Goal: Task Accomplishment & Management: Manage account settings

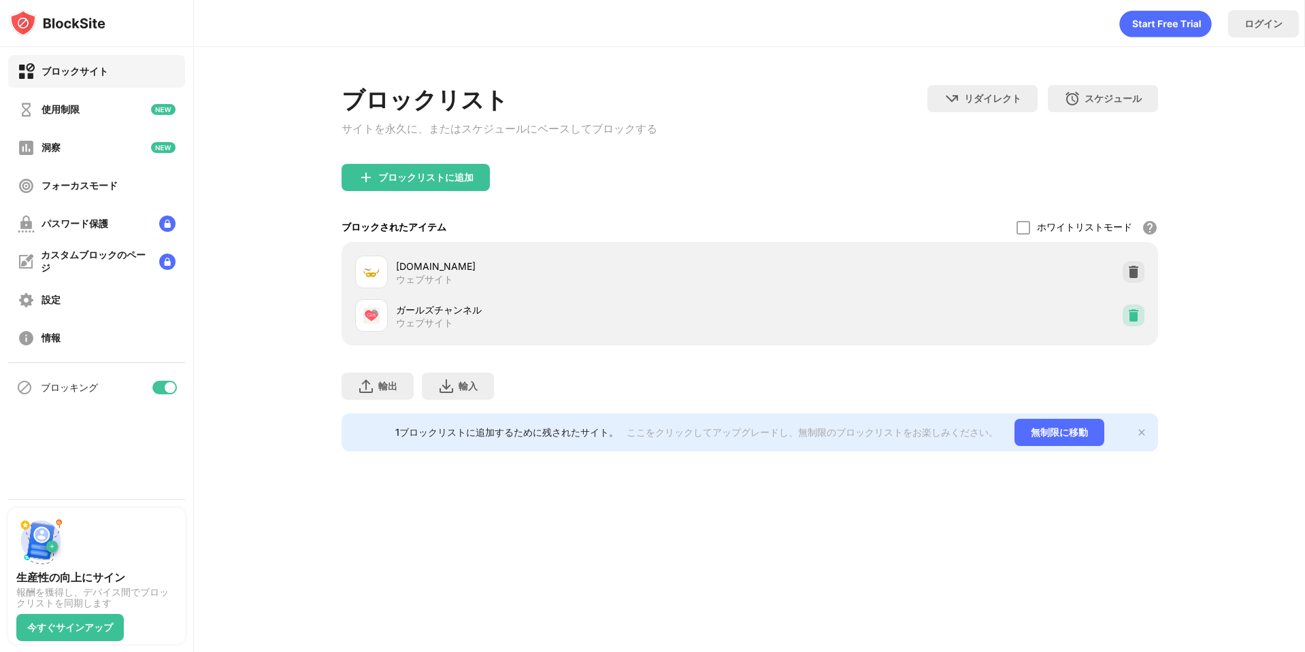
click at [1136, 317] on img at bounding box center [1133, 316] width 14 height 14
click at [1135, 317] on img at bounding box center [1133, 316] width 14 height 14
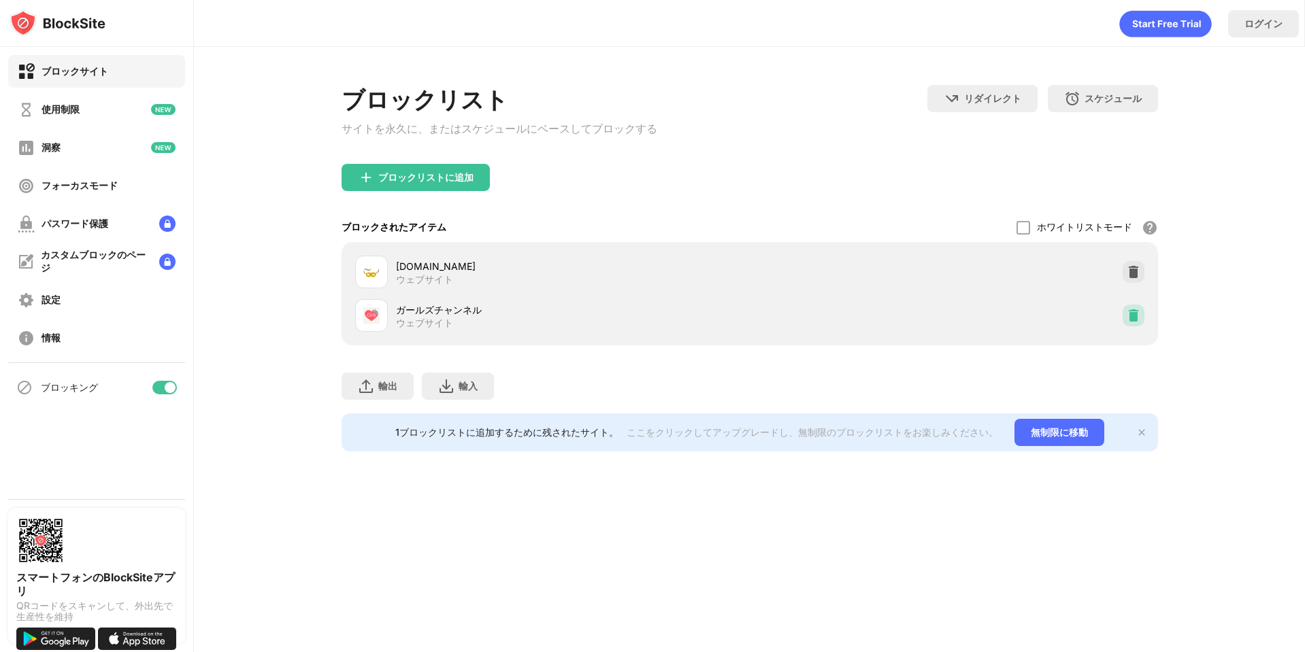
click at [1138, 319] on img at bounding box center [1133, 316] width 14 height 14
